Goal: Download file/media

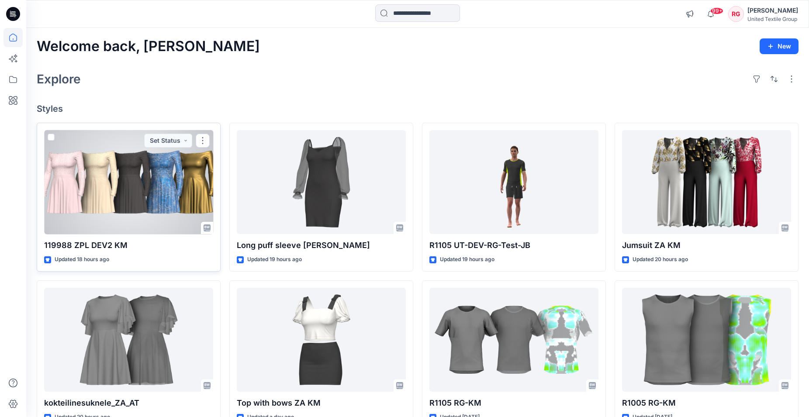
click at [146, 185] on div at bounding box center [128, 182] width 169 height 104
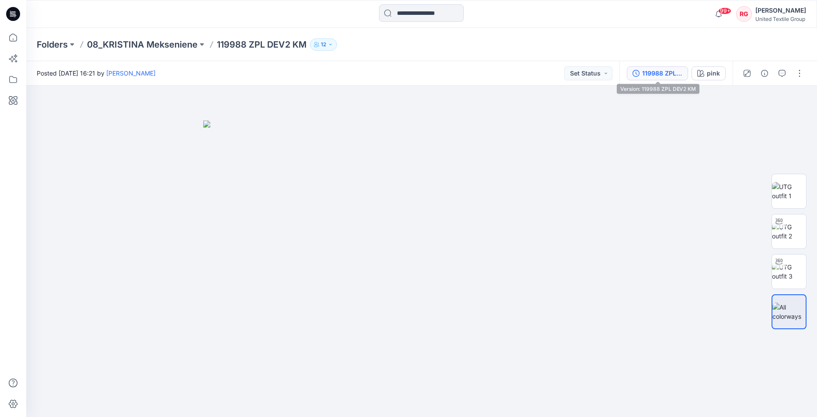
click at [659, 75] on div "119988 ZPL DEV2 KM" at bounding box center [662, 74] width 40 height 10
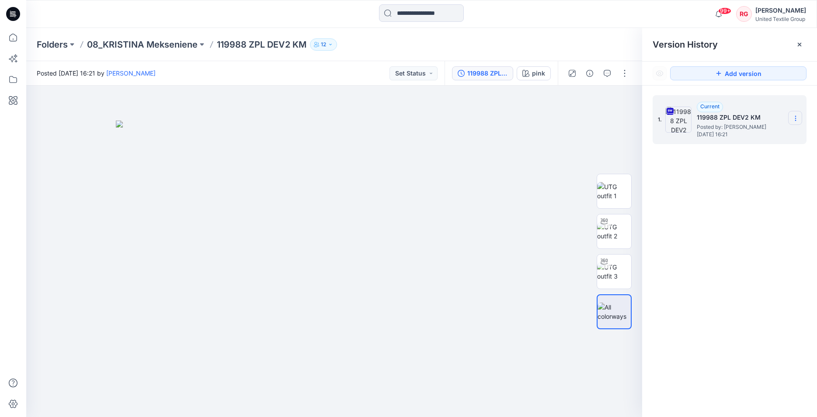
click at [795, 119] on icon at bounding box center [795, 118] width 7 height 7
click at [765, 134] on span "Download Source BW File" at bounding box center [751, 135] width 73 height 10
click at [521, 114] on div at bounding box center [334, 252] width 616 height 332
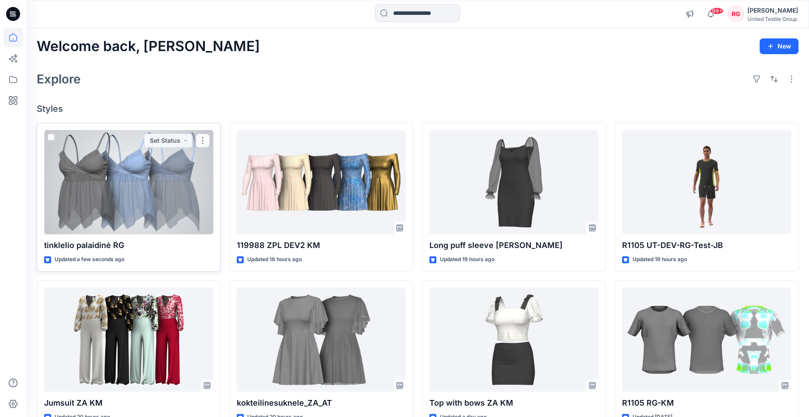
click at [162, 174] on div at bounding box center [128, 182] width 169 height 104
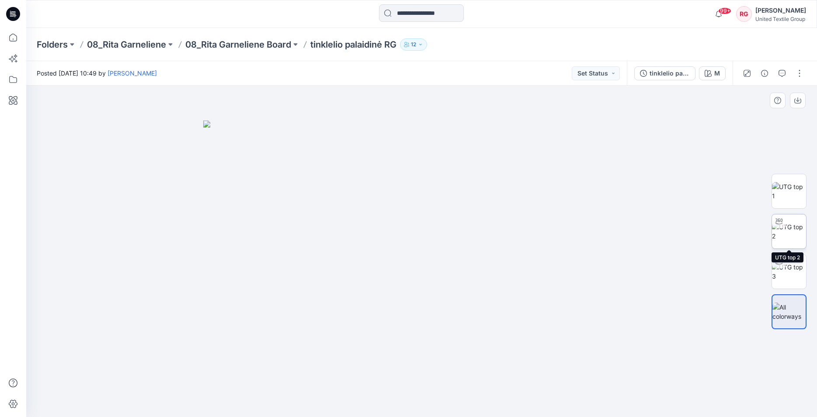
click at [788, 233] on img at bounding box center [789, 231] width 34 height 18
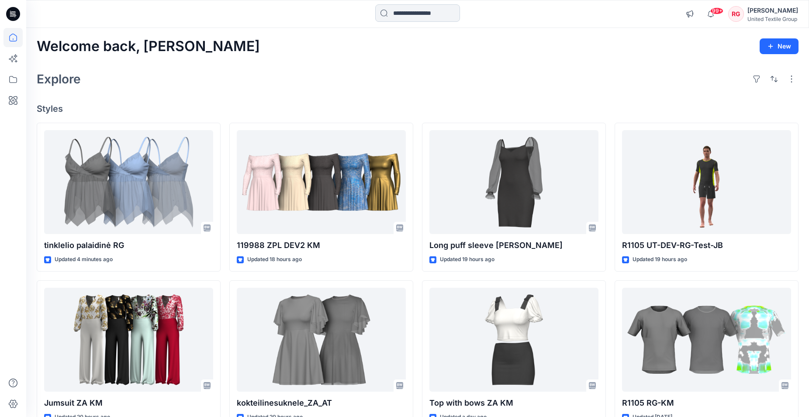
click at [400, 15] on input at bounding box center [417, 12] width 85 height 17
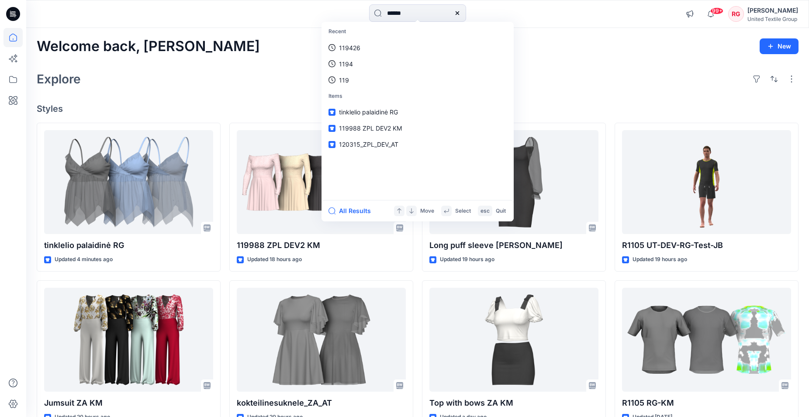
type input "******"
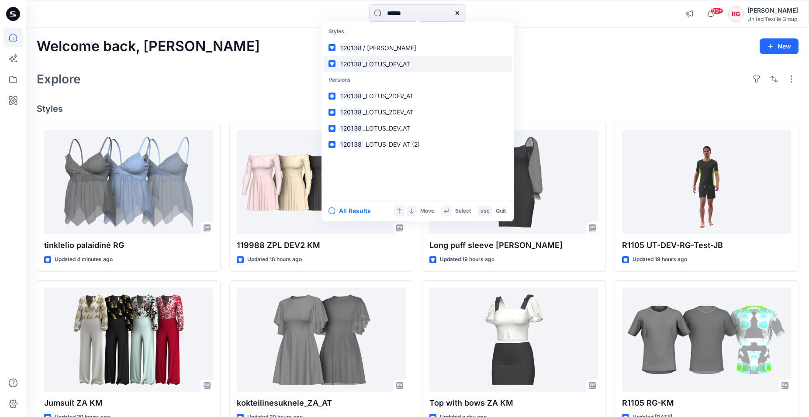
click at [395, 64] on span "_LOTUS_DEV_AT" at bounding box center [386, 63] width 47 height 7
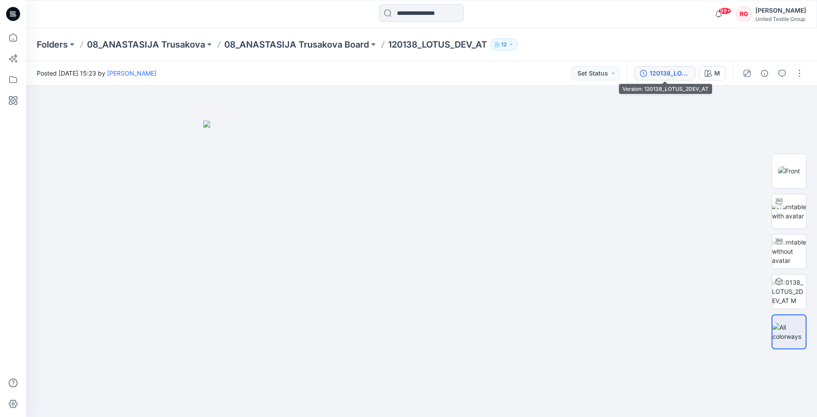
click at [656, 76] on div "120138_LOTUS_2DEV_AT" at bounding box center [670, 74] width 40 height 10
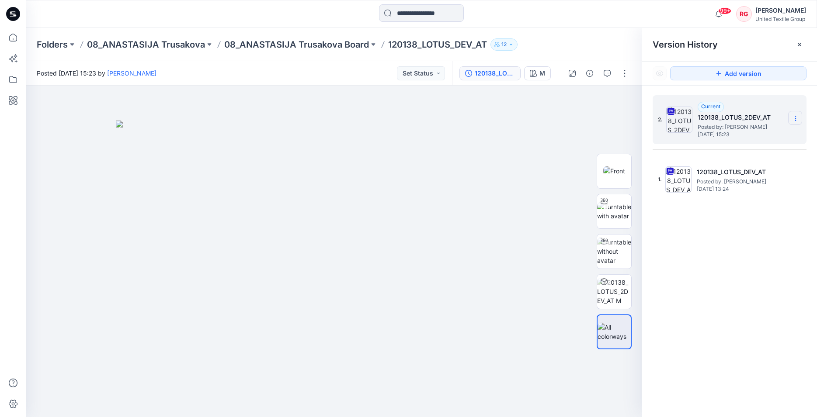
click at [794, 119] on icon at bounding box center [795, 118] width 7 height 7
click at [758, 136] on span "Download Source BW File" at bounding box center [751, 135] width 73 height 10
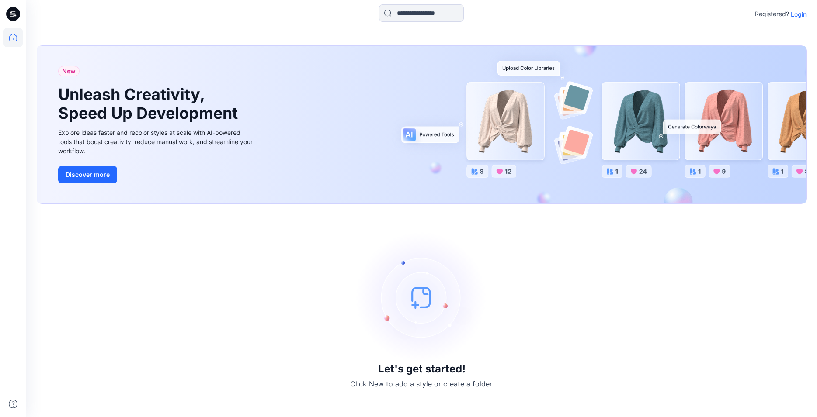
click at [800, 16] on p "Login" at bounding box center [799, 14] width 16 height 9
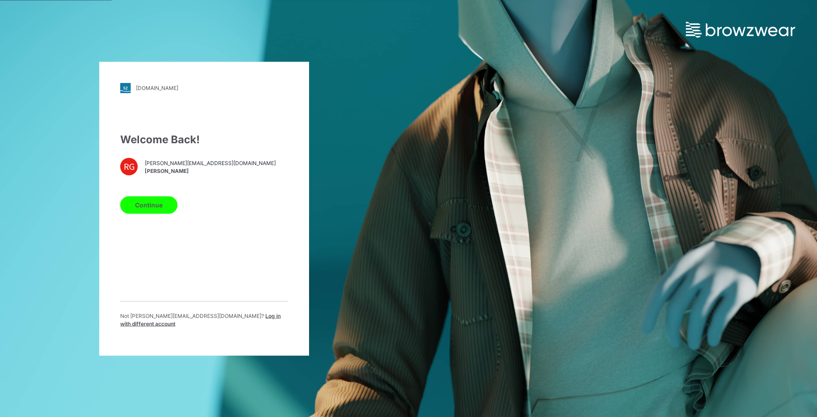
click at [138, 208] on button "Continue" at bounding box center [148, 204] width 57 height 17
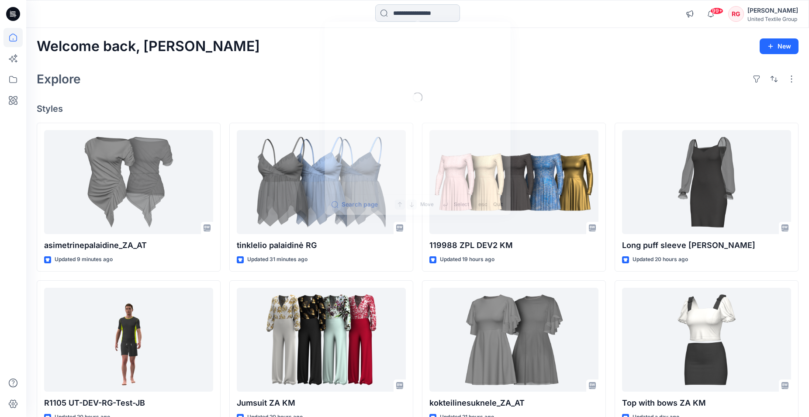
click at [406, 10] on input at bounding box center [417, 12] width 85 height 17
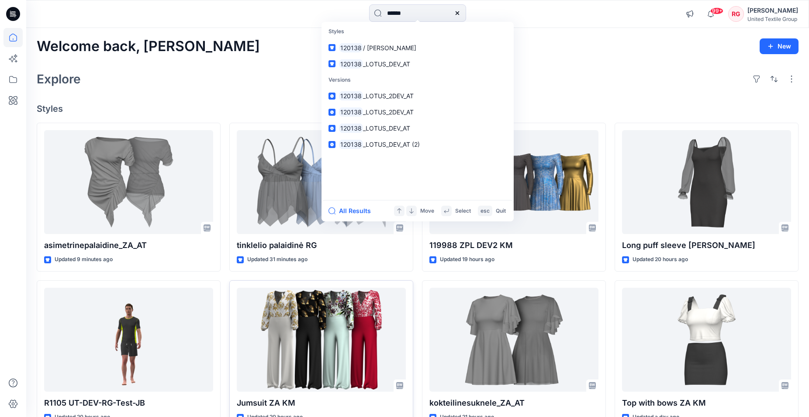
type input "******"
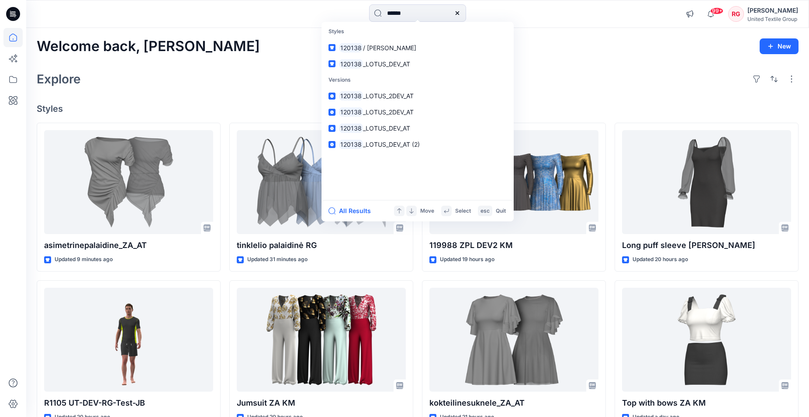
click at [560, 55] on div "Welcome back, [PERSON_NAME] New Explore Styles asimetrinepalaidine_ZA_AT Update…" at bounding box center [417, 328] width 783 height 601
